Goal: Task Accomplishment & Management: Manage account settings

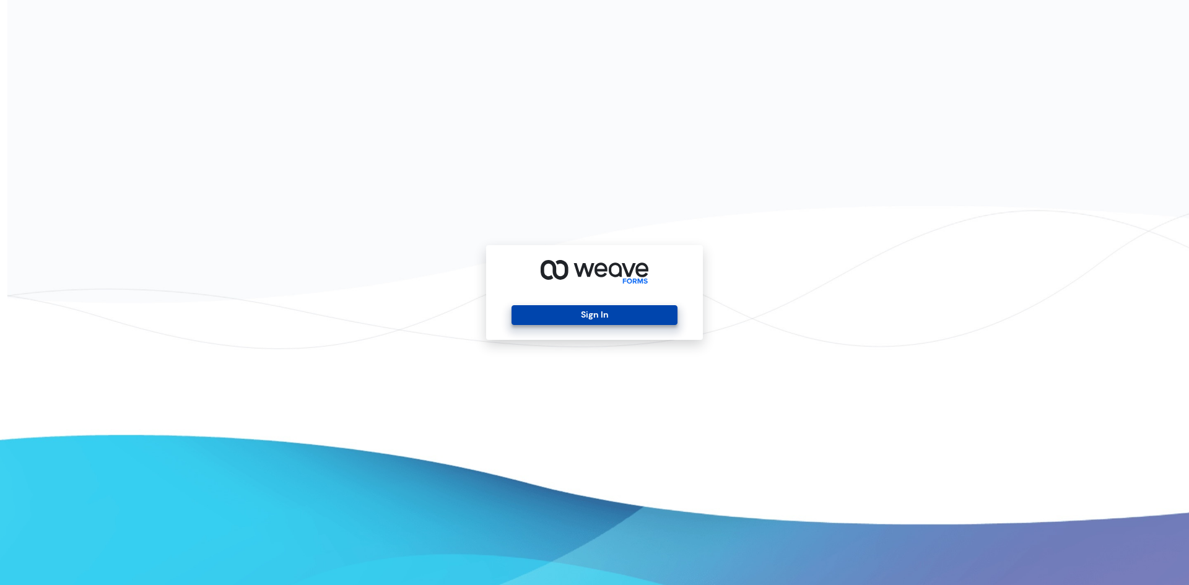
click at [583, 314] on button "Sign In" at bounding box center [594, 315] width 165 height 20
